Goal: Task Accomplishment & Management: Use online tool/utility

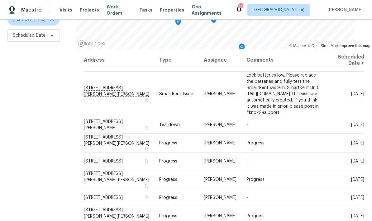
scroll to position [83, 0]
click at [0, 0] on icon at bounding box center [0, 0] width 0 height 0
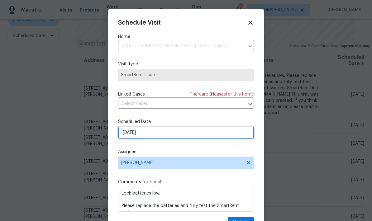
click at [186, 137] on input "[DATE]" at bounding box center [186, 133] width 136 height 12
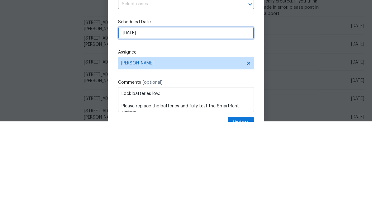
select select "8"
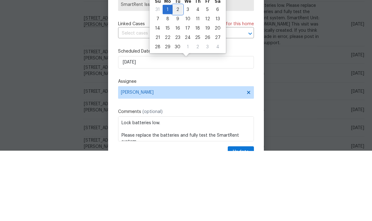
click at [178, 75] on div "2" at bounding box center [178, 79] width 10 height 9
type input "[DATE]"
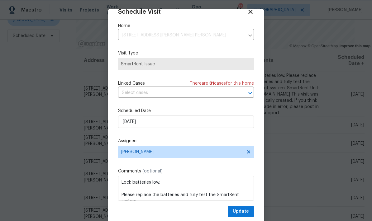
scroll to position [12, 0]
click at [253, 211] on button "Update" at bounding box center [241, 212] width 26 height 12
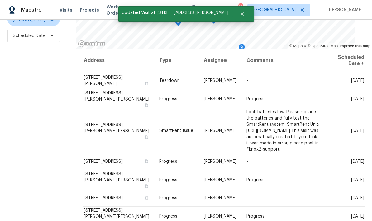
scroll to position [0, 0]
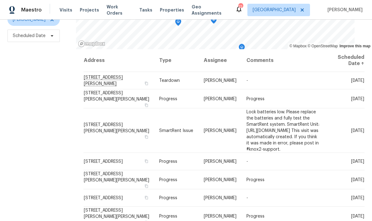
click at [65, 170] on div "Filters Reset ​ Type [PERSON_NAME] Scheduled Date" at bounding box center [38, 91] width 76 height 271
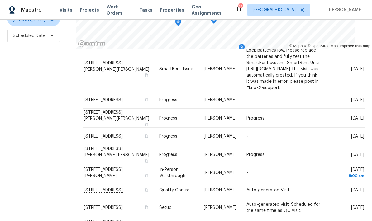
scroll to position [64, 0]
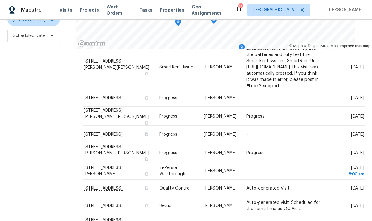
click at [113, 186] on span "[STREET_ADDRESS]" at bounding box center [103, 188] width 39 height 5
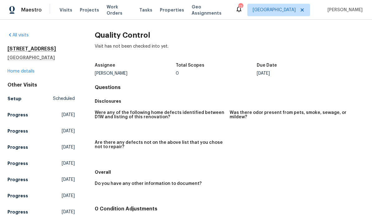
click at [26, 73] on link "Home details" at bounding box center [20, 71] width 27 height 4
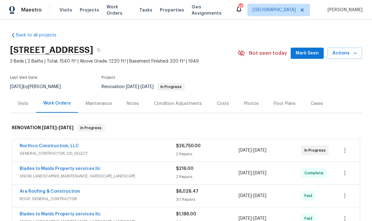
click at [353, 54] on icon "button" at bounding box center [355, 53] width 6 height 6
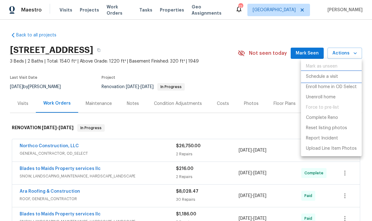
click at [336, 77] on p "Schedule a visit" at bounding box center [322, 77] width 32 height 7
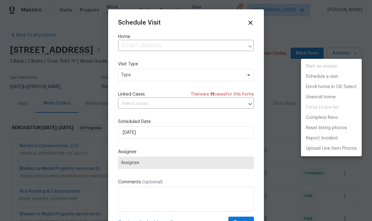
click at [188, 78] on div at bounding box center [186, 110] width 372 height 221
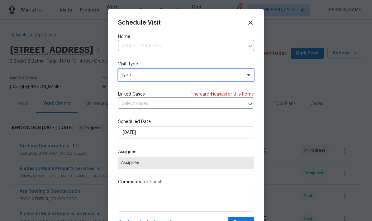
click at [204, 77] on span "Type" at bounding box center [181, 75] width 121 height 6
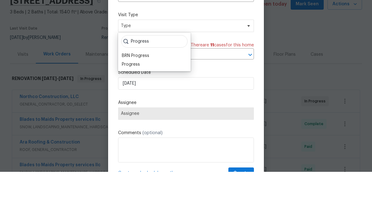
type input "Progress"
click at [145, 109] on div "Progress" at bounding box center [154, 113] width 69 height 9
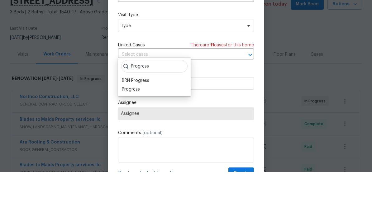
scroll to position [25, 0]
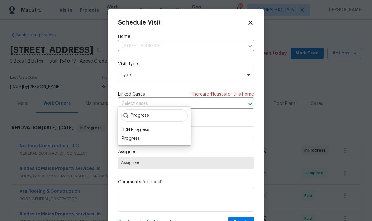
click at [139, 136] on div "Progress" at bounding box center [131, 139] width 18 height 6
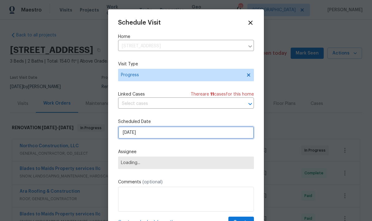
click at [159, 133] on input "[DATE]" at bounding box center [186, 133] width 136 height 12
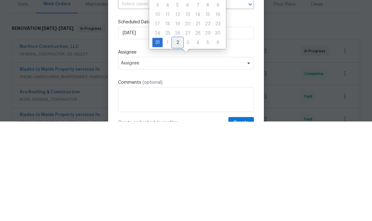
click at [180, 138] on div "2" at bounding box center [178, 142] width 10 height 9
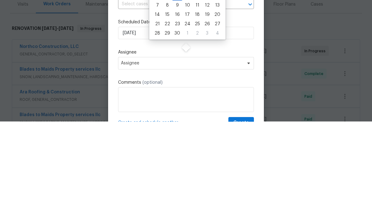
type input "[DATE]"
select select "8"
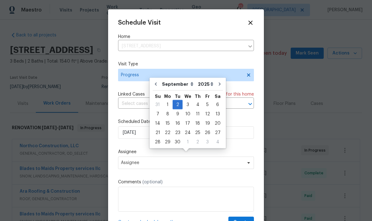
click at [202, 144] on div "Schedule Visit Home [STREET_ADDRESS] ​ Visit Type Progress Linked Cases There a…" at bounding box center [186, 123] width 136 height 209
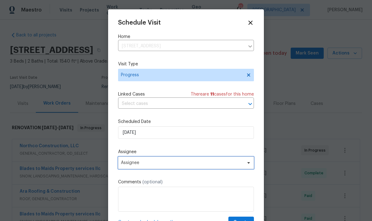
click at [198, 166] on span "Assignee" at bounding box center [182, 163] width 122 height 5
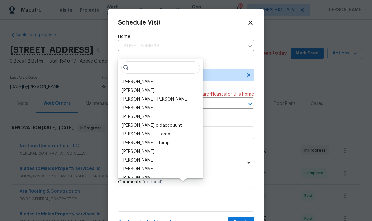
type input "B"
click at [143, 79] on div "[PERSON_NAME]" at bounding box center [138, 82] width 33 height 6
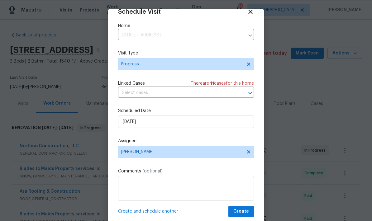
scroll to position [12, 0]
click at [147, 213] on span "Create and schedule another" at bounding box center [148, 212] width 60 height 6
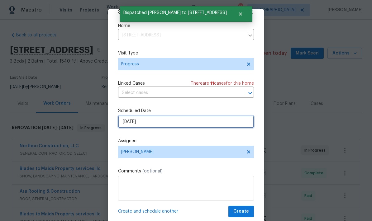
click at [179, 126] on input "[DATE]" at bounding box center [186, 122] width 136 height 12
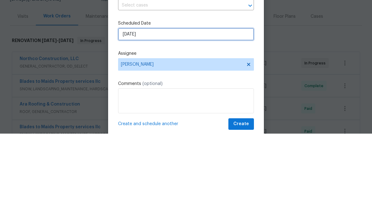
select select "8"
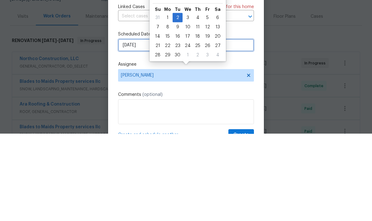
scroll to position [0, 0]
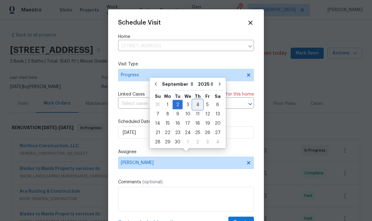
click at [193, 100] on div "4" at bounding box center [198, 104] width 10 height 9
type input "[DATE]"
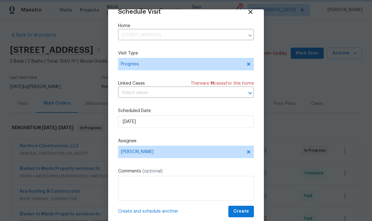
scroll to position [12, 0]
click at [247, 211] on span "Create" at bounding box center [241, 212] width 16 height 8
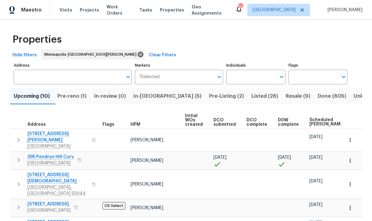
click at [316, 124] on span "Scheduled COE" at bounding box center [326, 122] width 35 height 9
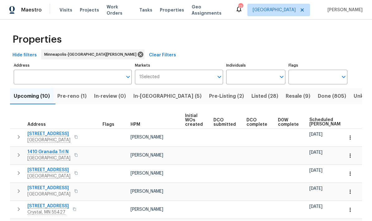
click at [313, 122] on span "Scheduled COE" at bounding box center [326, 122] width 35 height 9
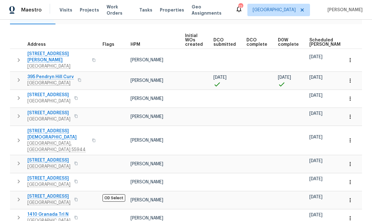
scroll to position [71, 0]
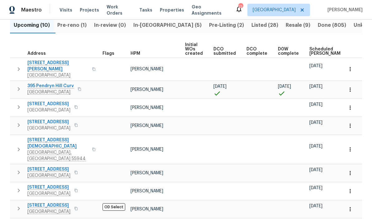
click at [315, 55] on span "Scheduled COE" at bounding box center [326, 51] width 35 height 9
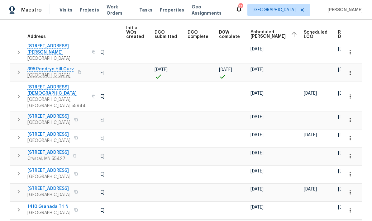
scroll to position [0, 59]
